Goal: Task Accomplishment & Management: Manage account settings

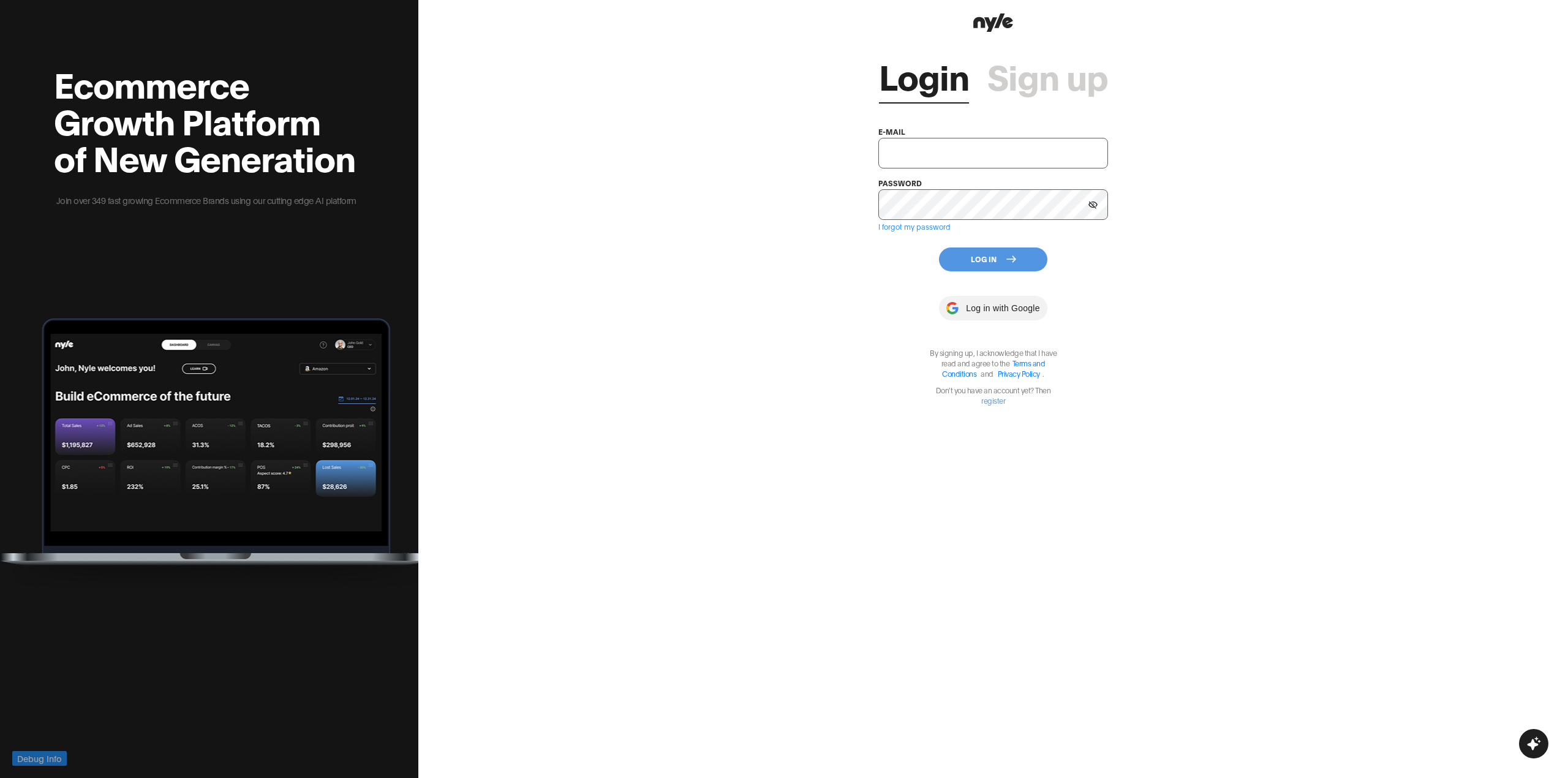
type input "showroom@nyle.ai"
click at [979, 263] on button "Log In" at bounding box center [992, 259] width 108 height 24
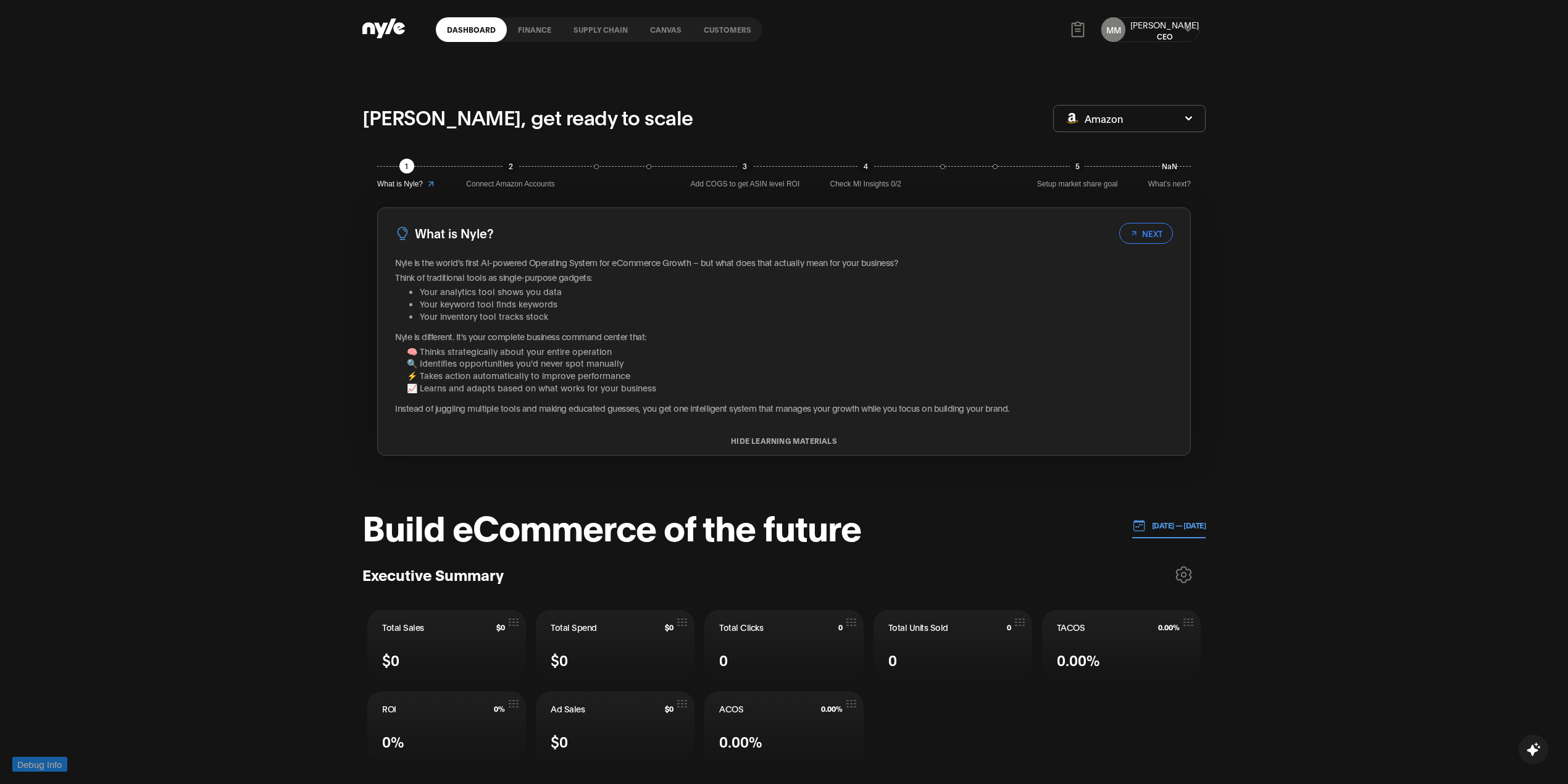
click at [1179, 23] on div "MM Mike CEO" at bounding box center [1150, 29] width 99 height 25
click at [1188, 27] on icon at bounding box center [1188, 29] width 8 height 8
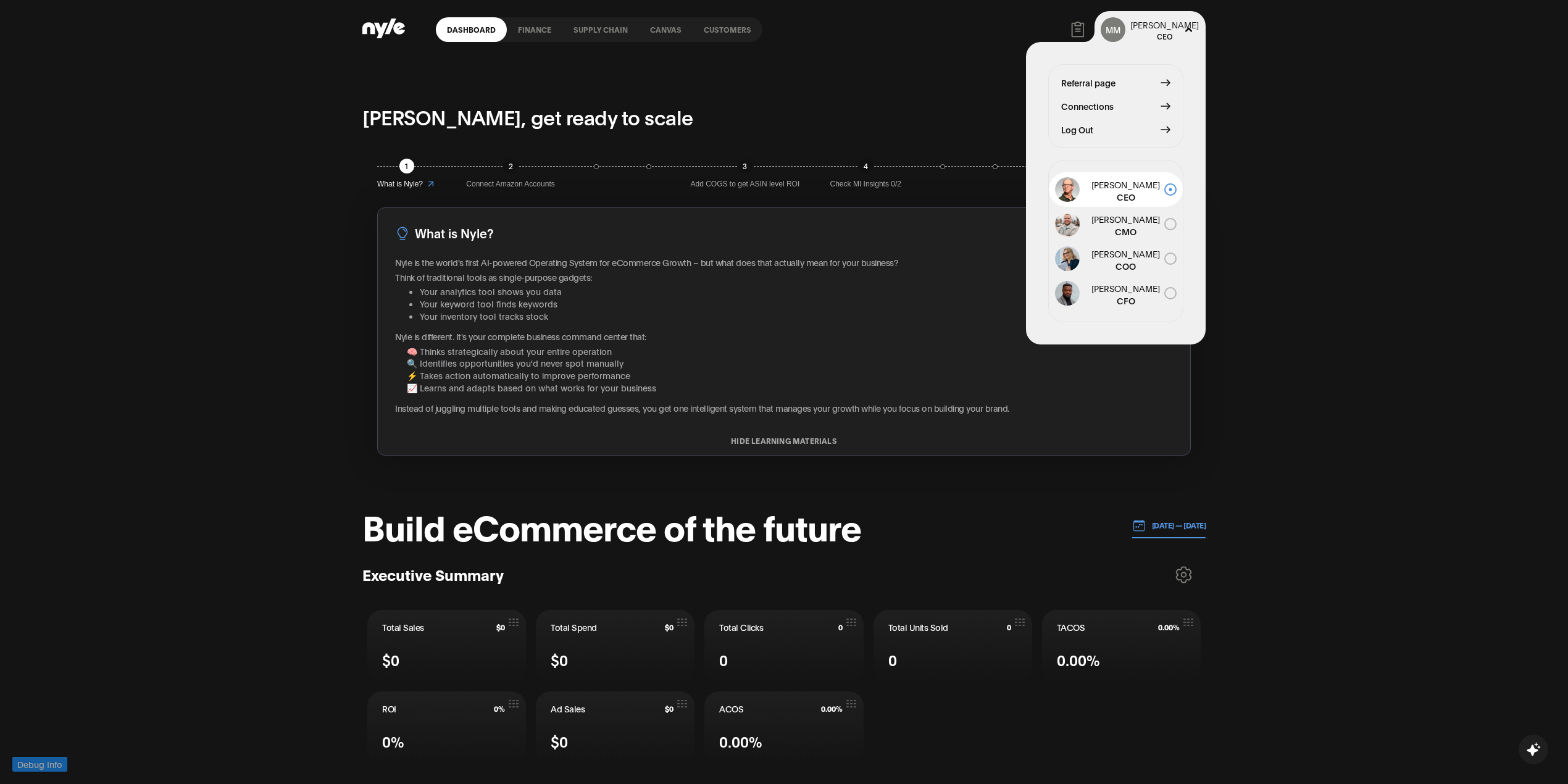
click at [1082, 129] on span "Log Out" at bounding box center [1077, 130] width 32 height 14
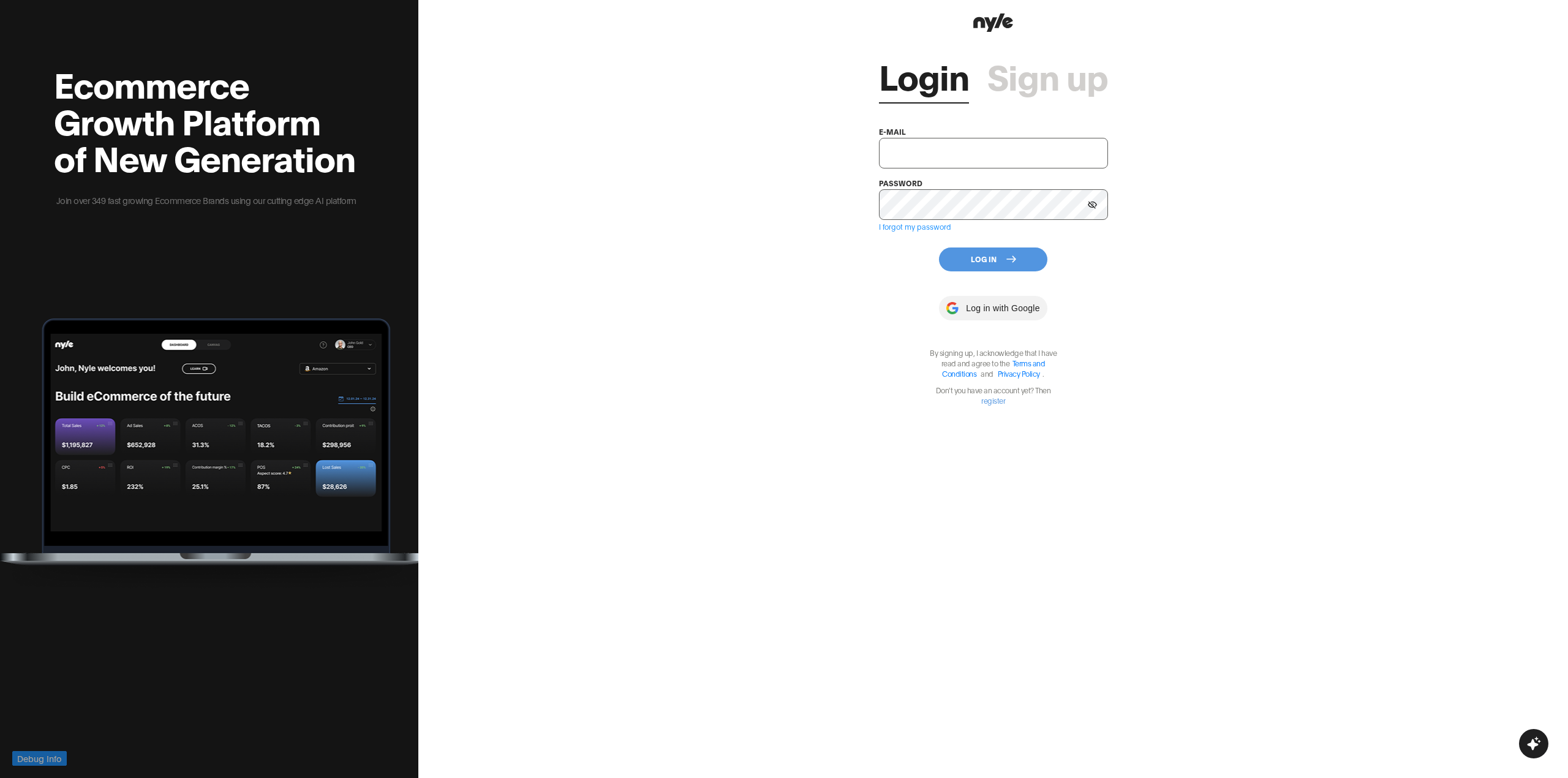
type input "showroom@nyle.ai"
click at [876, 408] on div "Login Sign up e-mail showroom@nyle.ai password I forgot my password Log In Log …" at bounding box center [993, 389] width 1149 height 778
click at [991, 256] on button "Log In" at bounding box center [992, 259] width 108 height 24
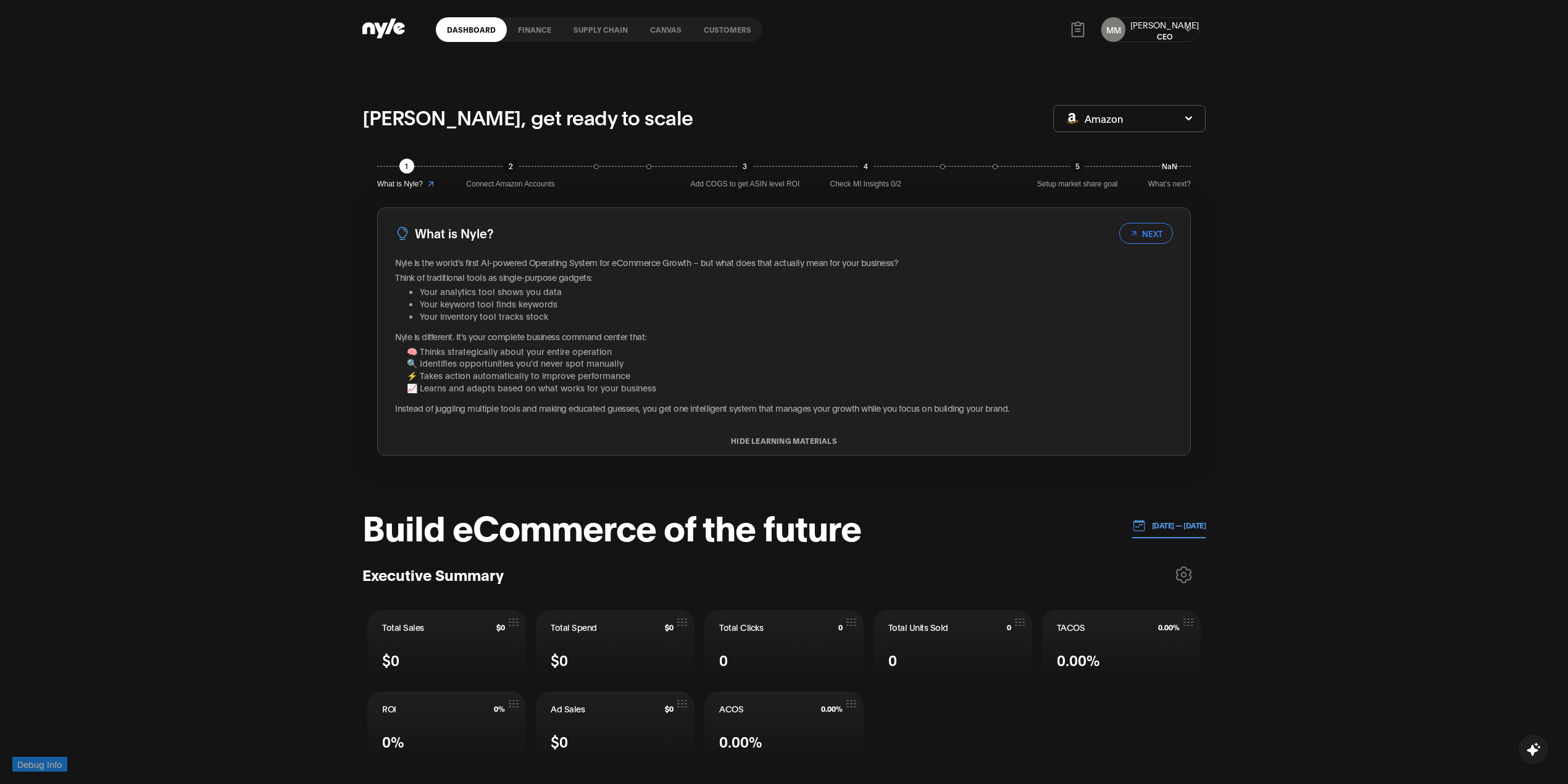
scroll to position [411, 0]
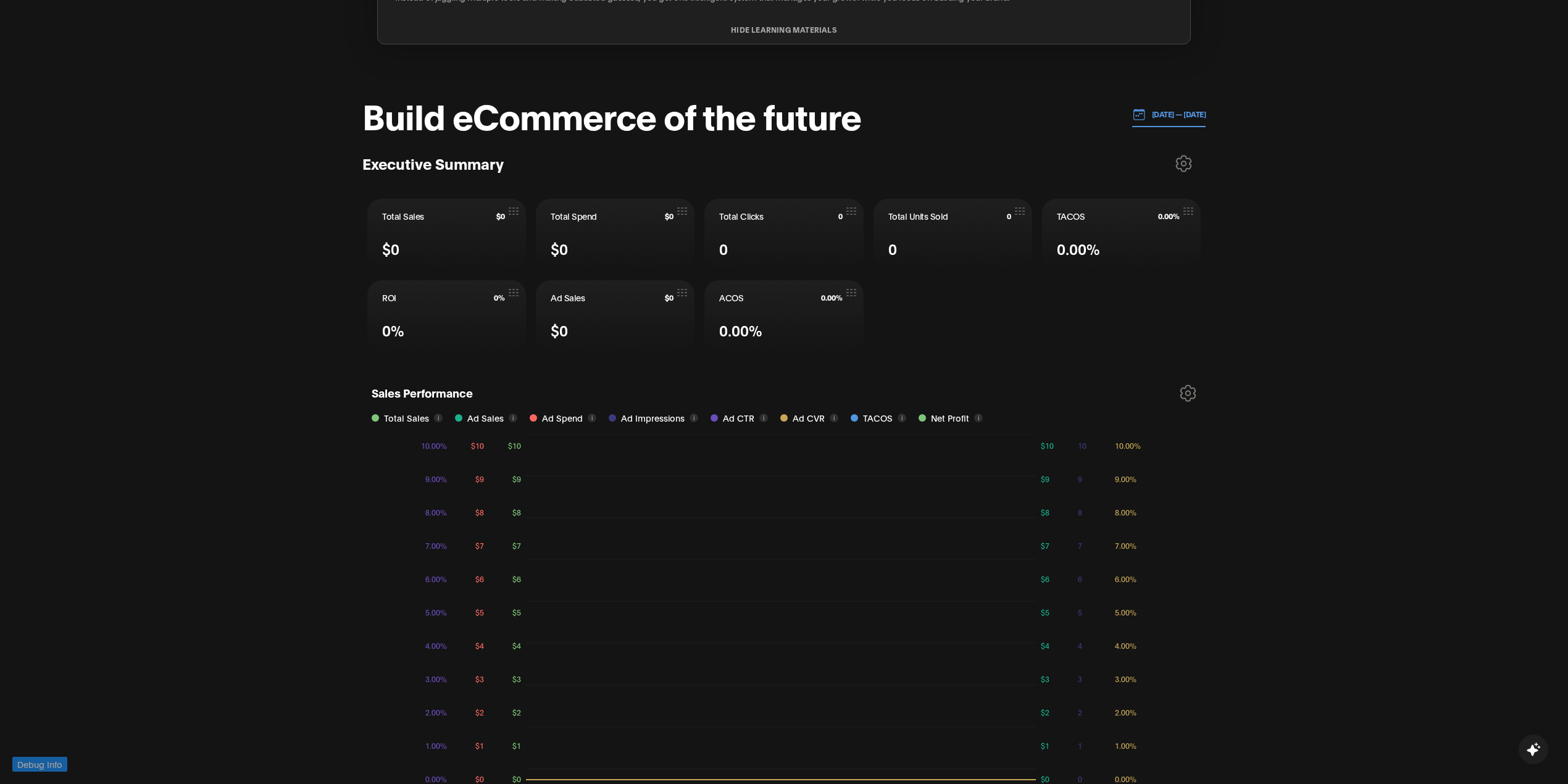
click at [109, 225] on div "Mike, get ready to scale Amazon 1 What is Nyle? 2 Connect Amazon Accounts 3 Add…" at bounding box center [784, 765] width 1568 height 2233
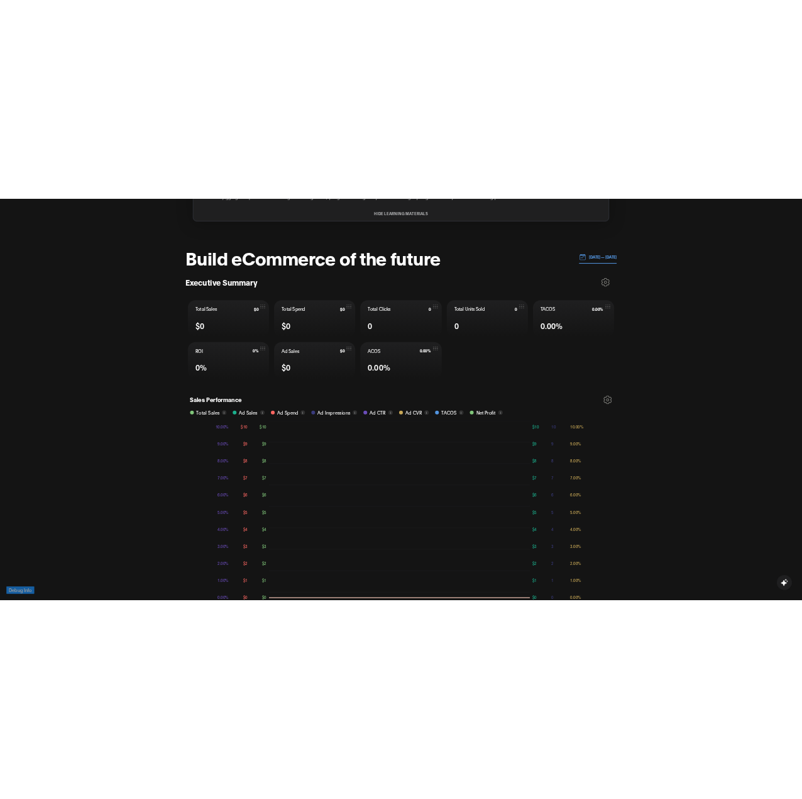
scroll to position [0, 0]
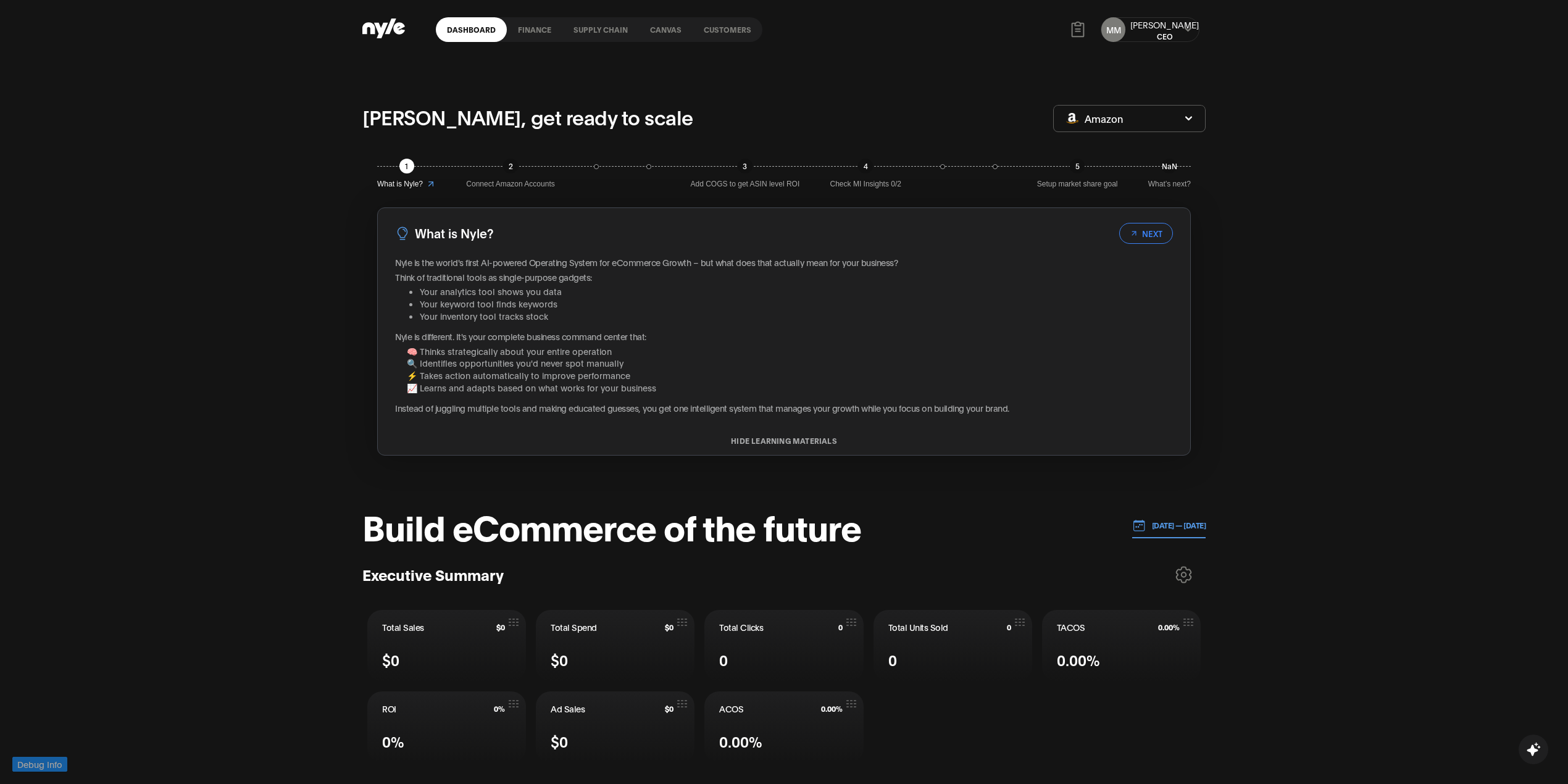
click at [1183, 28] on button at bounding box center [1188, 29] width 10 height 10
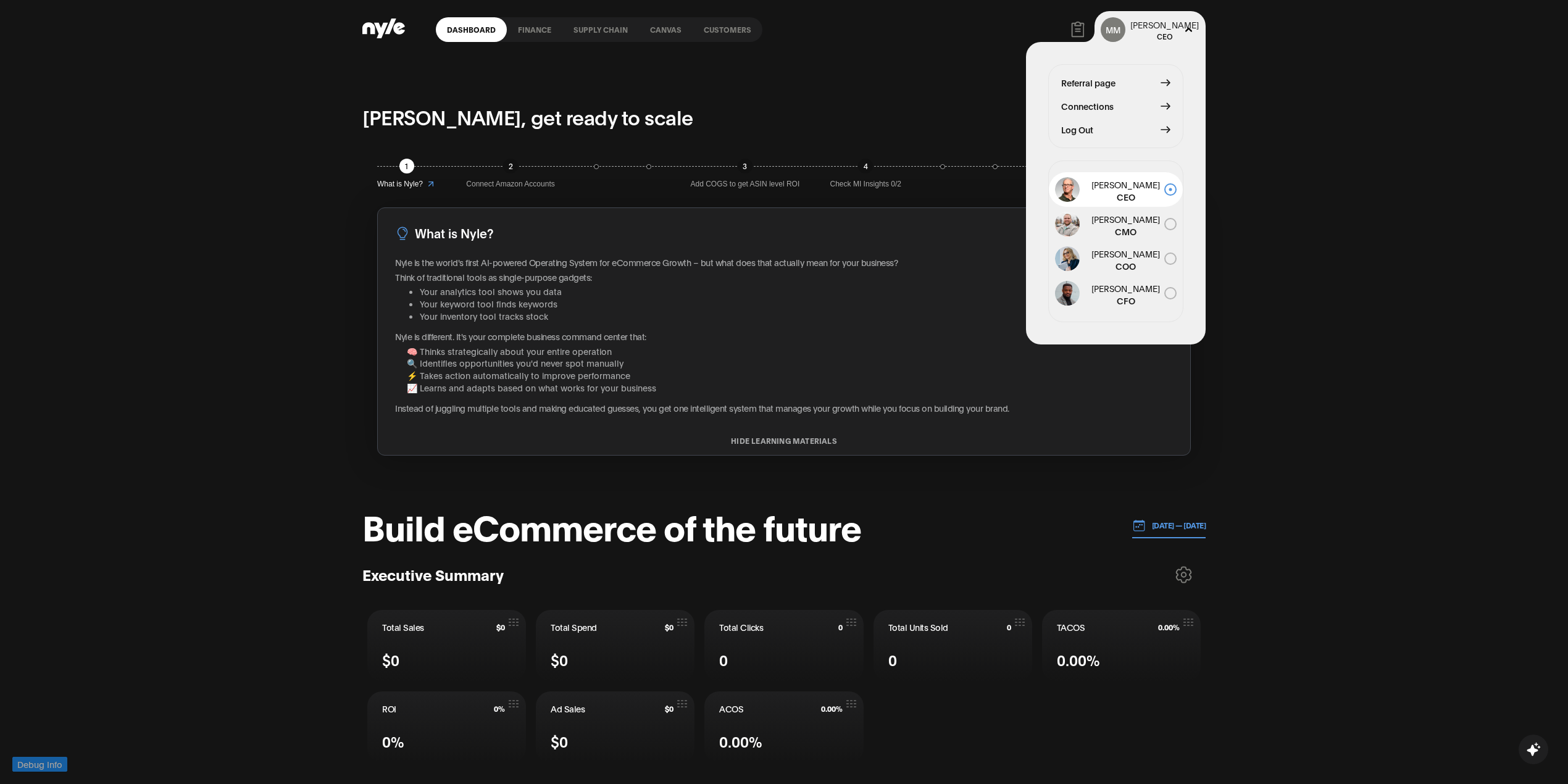
click at [1090, 125] on span "Log Out" at bounding box center [1077, 130] width 32 height 14
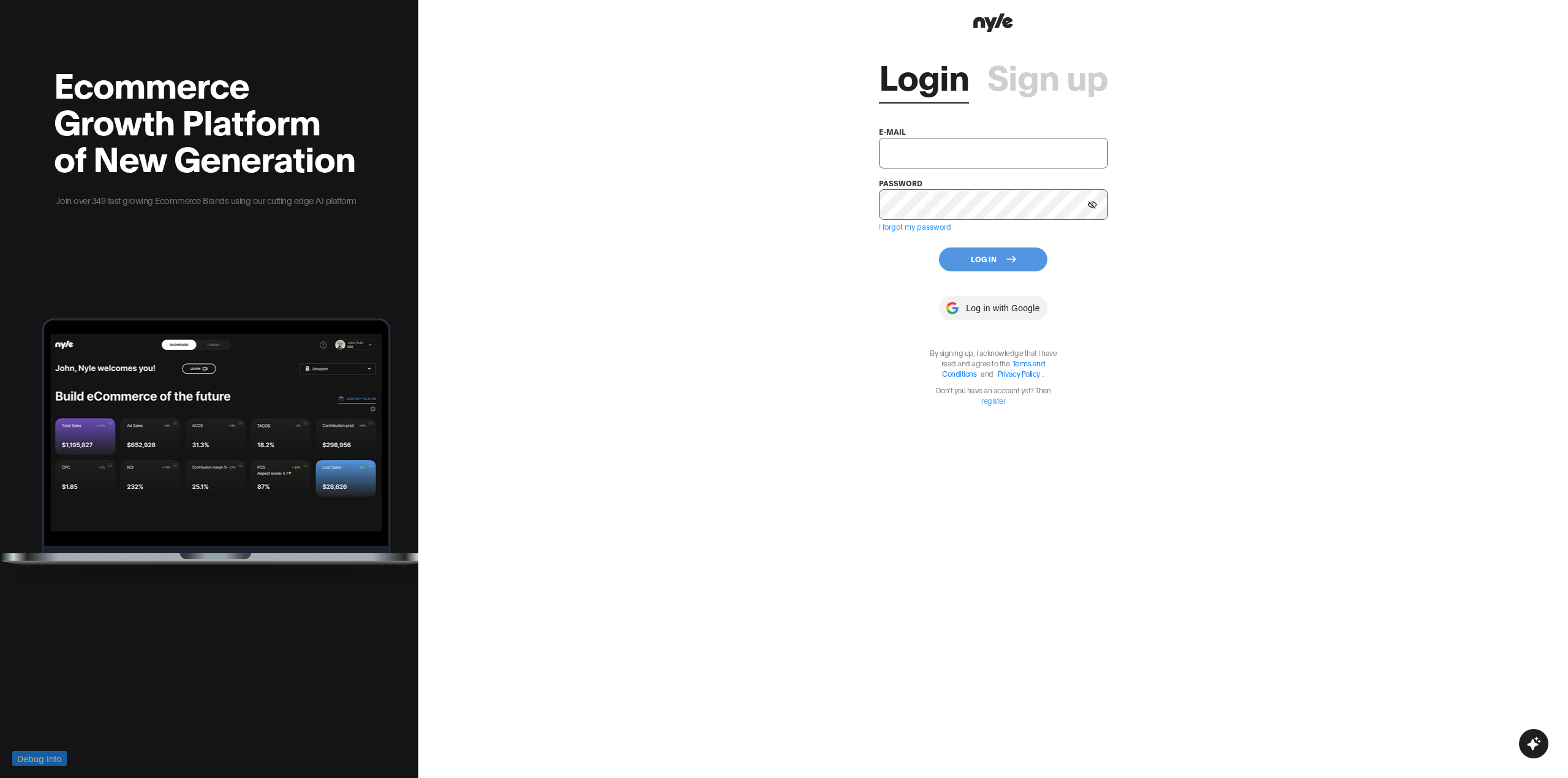
type input "showroom@nyle.ai"
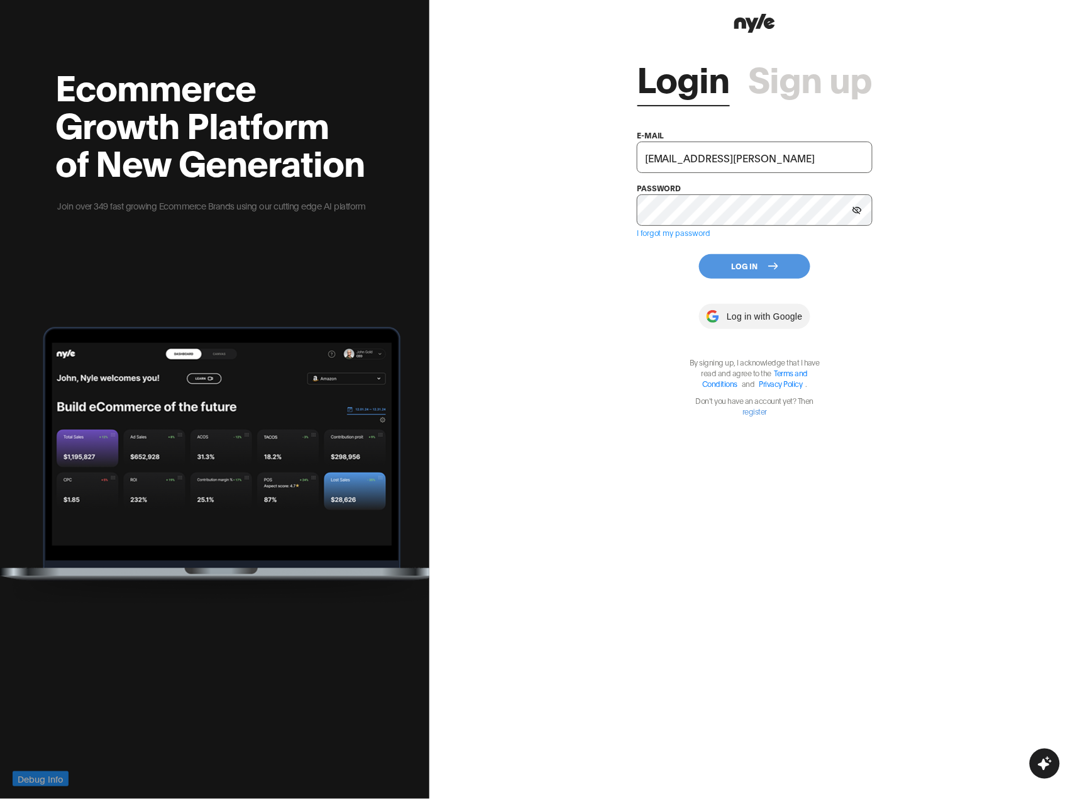
click at [753, 265] on button "Log In" at bounding box center [754, 266] width 111 height 25
